Goal: Task Accomplishment & Management: Manage account settings

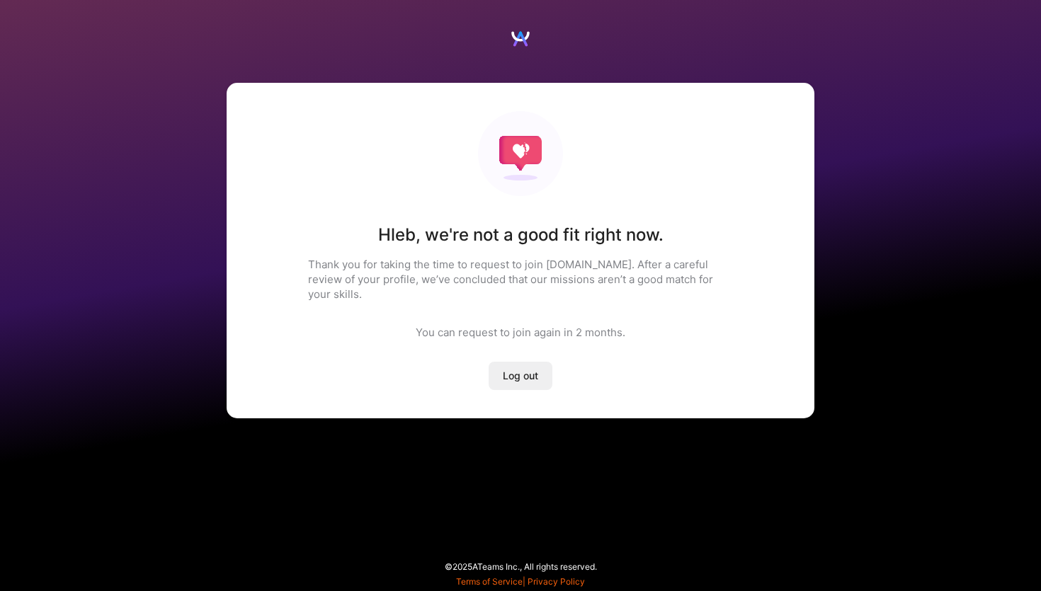
click at [503, 369] on span "Log out" at bounding box center [520, 376] width 35 height 14
click at [502, 370] on button "Log out" at bounding box center [521, 376] width 64 height 28
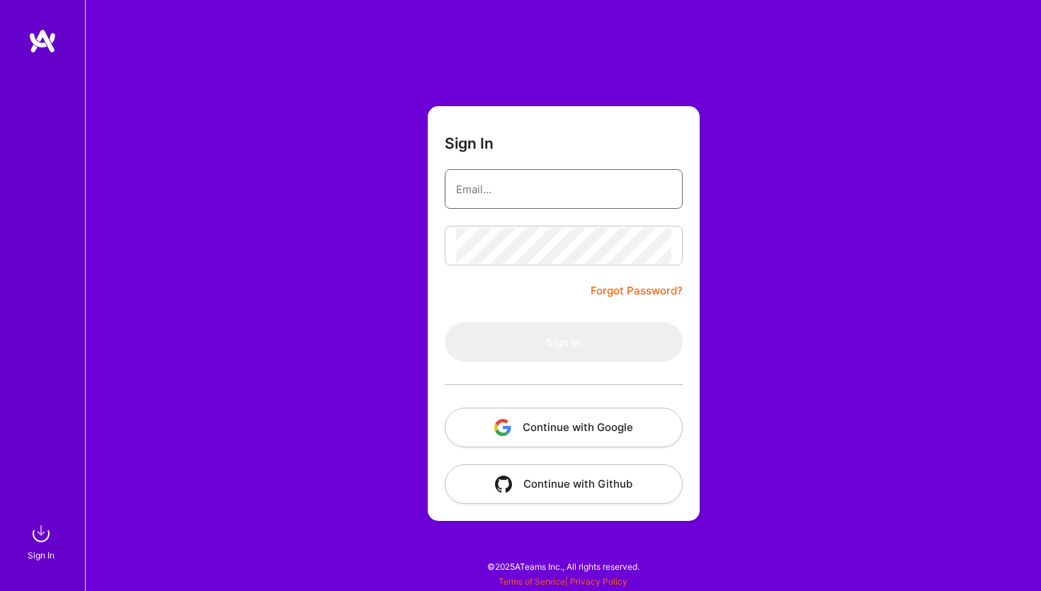
click at [476, 186] on input "email" at bounding box center [563, 189] width 215 height 36
paste input "[URL][DOMAIN_NAME][DOMAIN_NAME]"
click at [476, 186] on input "[URL][DOMAIN_NAME][DOMAIN_NAME]" at bounding box center [563, 189] width 215 height 36
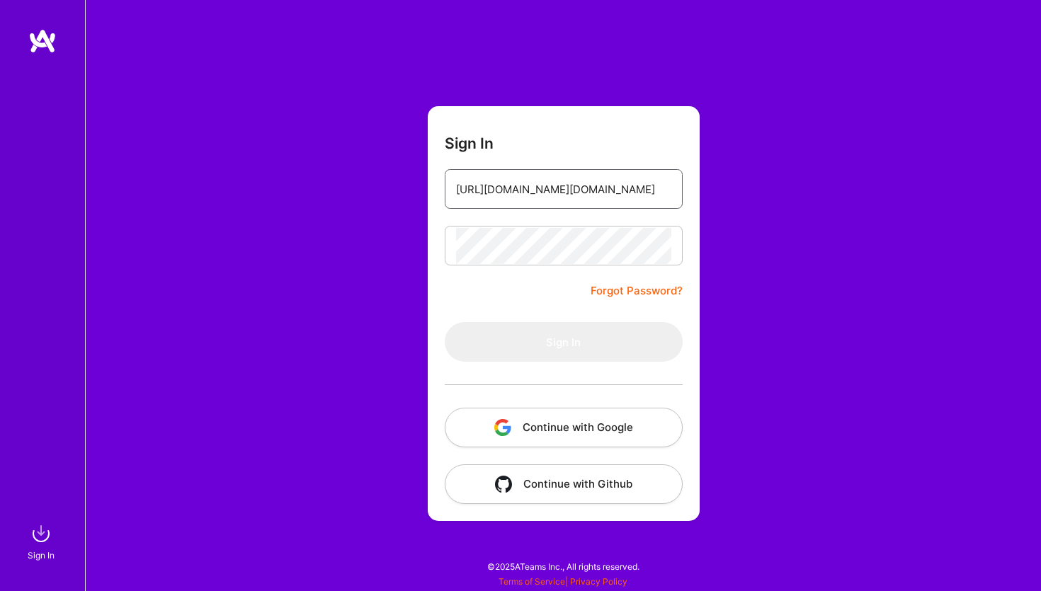
click at [476, 186] on input "[URL][DOMAIN_NAME][DOMAIN_NAME]" at bounding box center [563, 189] width 215 height 36
type input "[DOMAIN_NAME][EMAIL_ADDRESS][DOMAIN_NAME]"
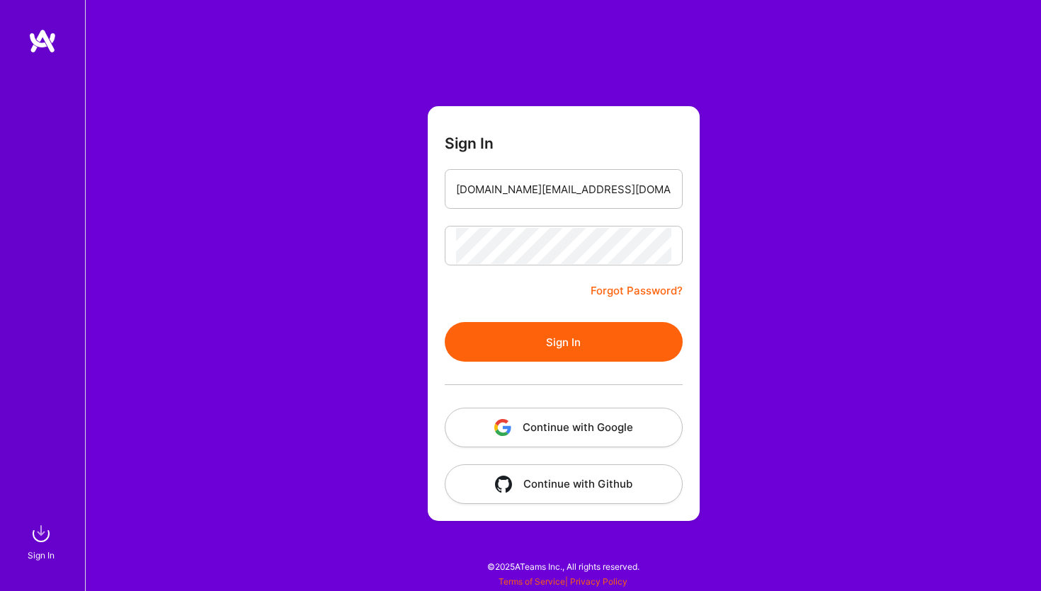
click at [558, 330] on button "Sign In" at bounding box center [564, 342] width 238 height 40
